Goal: Book appointment/travel/reservation

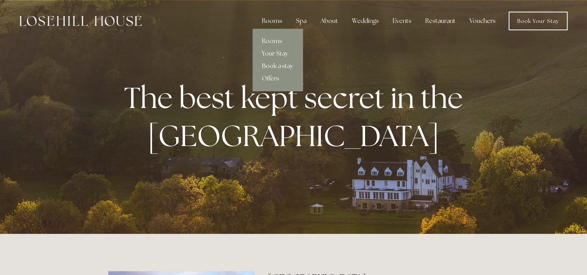
click at [276, 77] on link "Offers" at bounding box center [278, 78] width 50 height 12
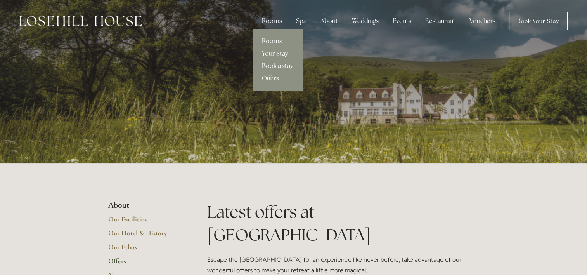
click at [276, 66] on link "Book a stay" at bounding box center [278, 66] width 50 height 12
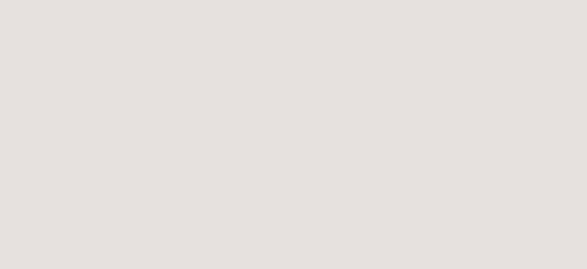
scroll to position [818, 0]
